Goal: Information Seeking & Learning: Learn about a topic

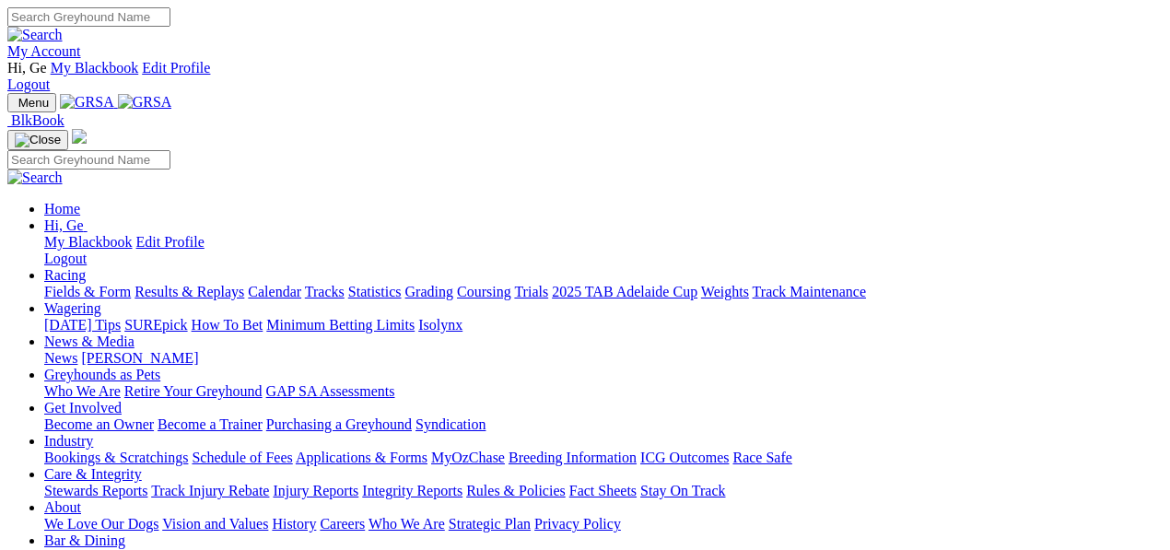
click at [86, 267] on link "Racing" at bounding box center [64, 275] width 41 height 16
click at [402, 284] on link "Statistics" at bounding box center [374, 292] width 53 height 16
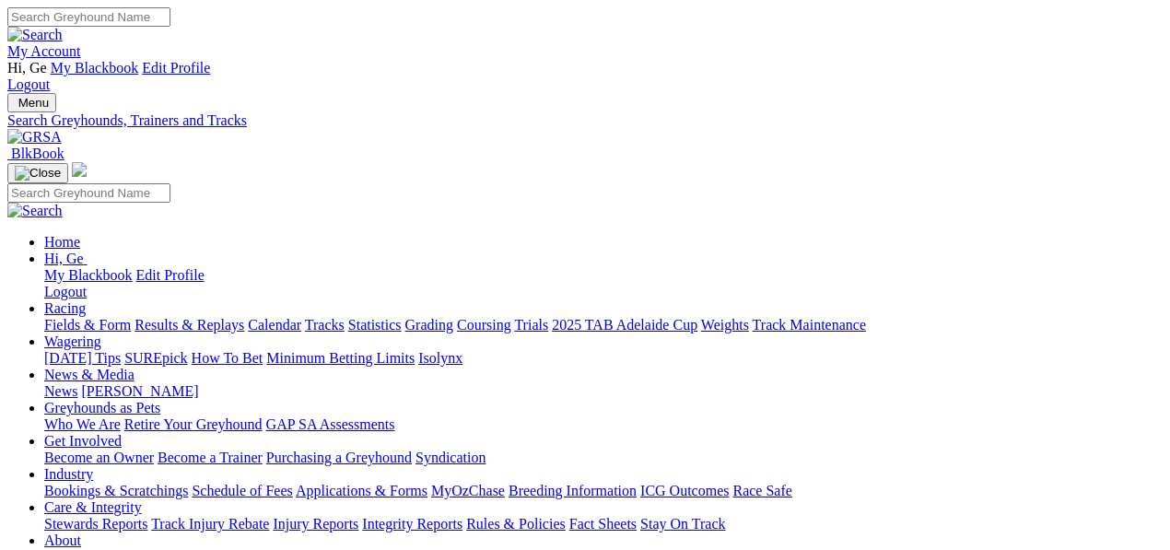
select select "cannington"
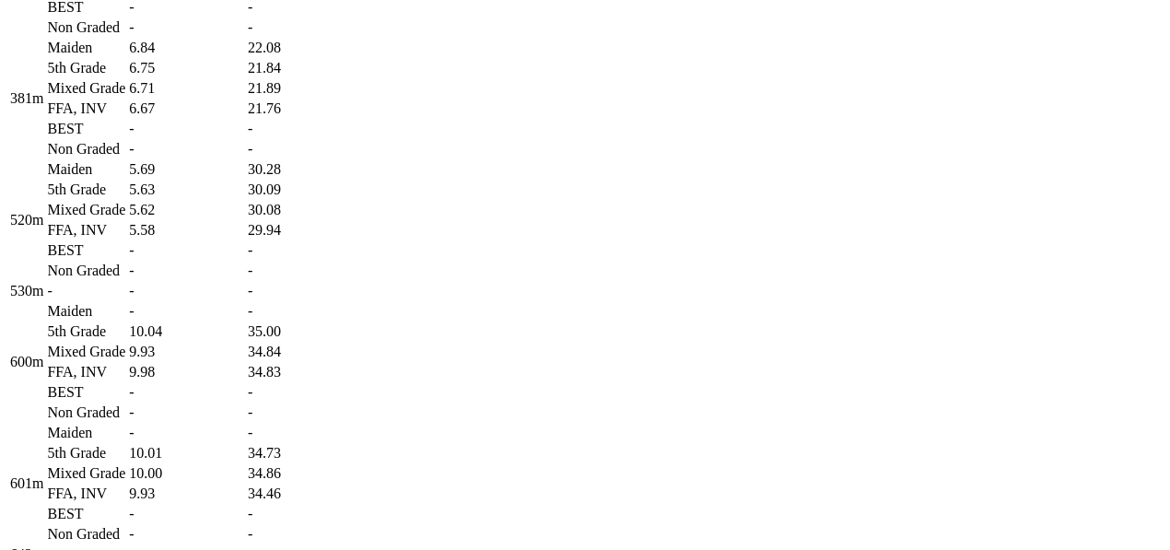
scroll to position [1637, 0]
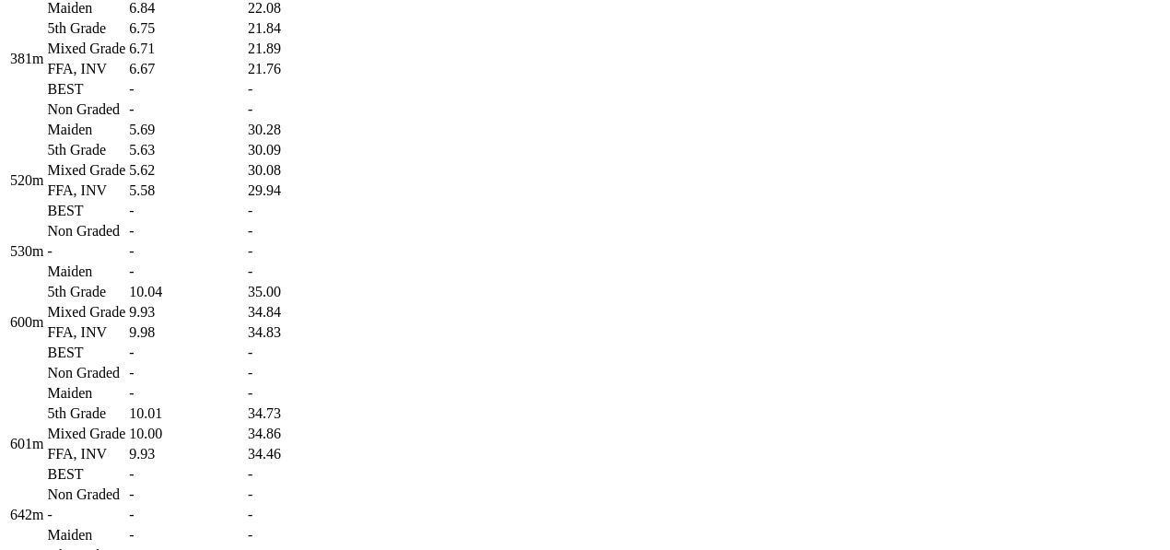
click at [245, 220] on td "-" at bounding box center [186, 211] width 117 height 18
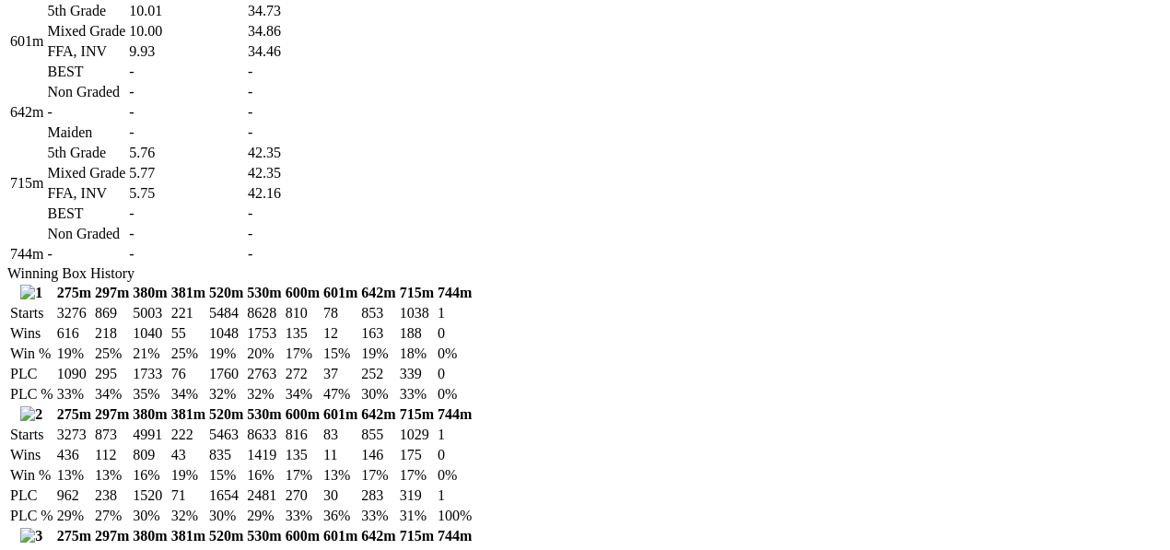
scroll to position [2046, 0]
